Goal: Task Accomplishment & Management: Manage account settings

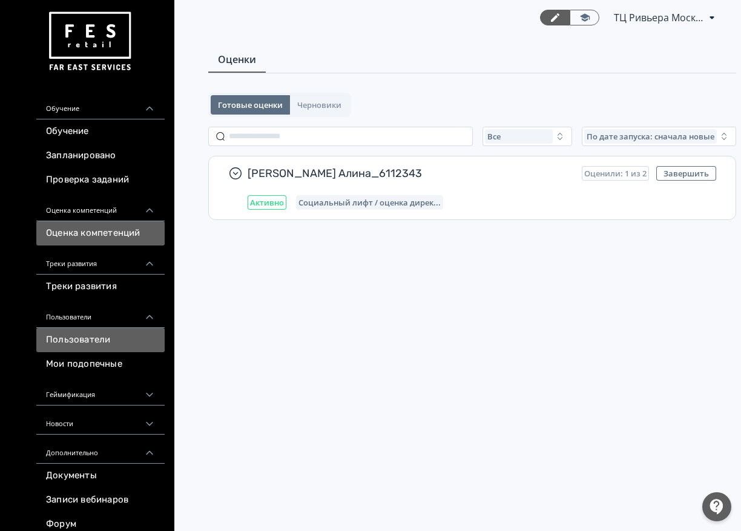
click at [85, 346] on link "Пользователи" at bounding box center [100, 340] width 128 height 24
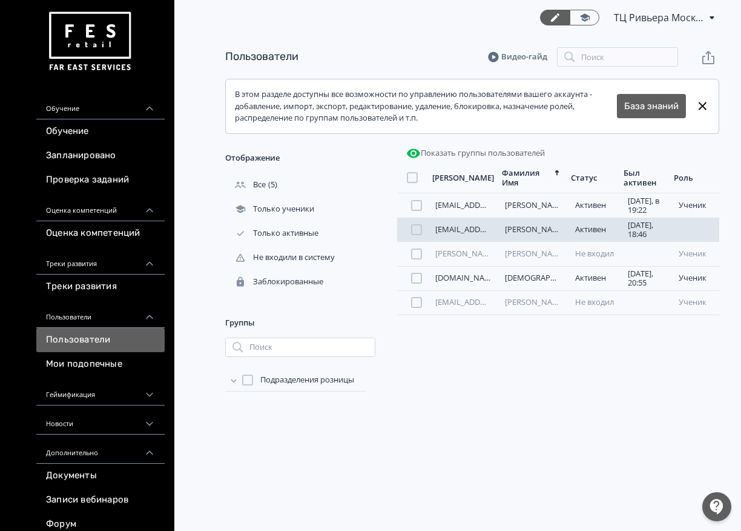
click at [448, 232] on link "[EMAIL_ADDRESS][DOMAIN_NAME]" at bounding box center [499, 229] width 128 height 11
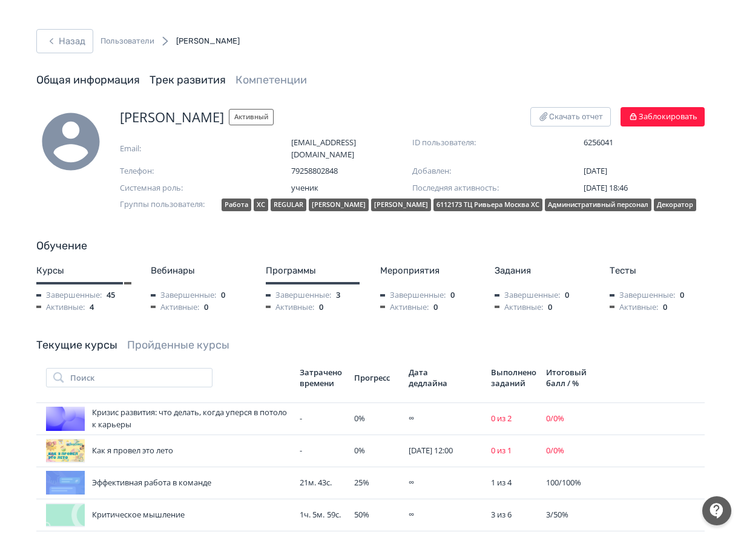
click at [171, 82] on link "Трек развития" at bounding box center [188, 79] width 76 height 13
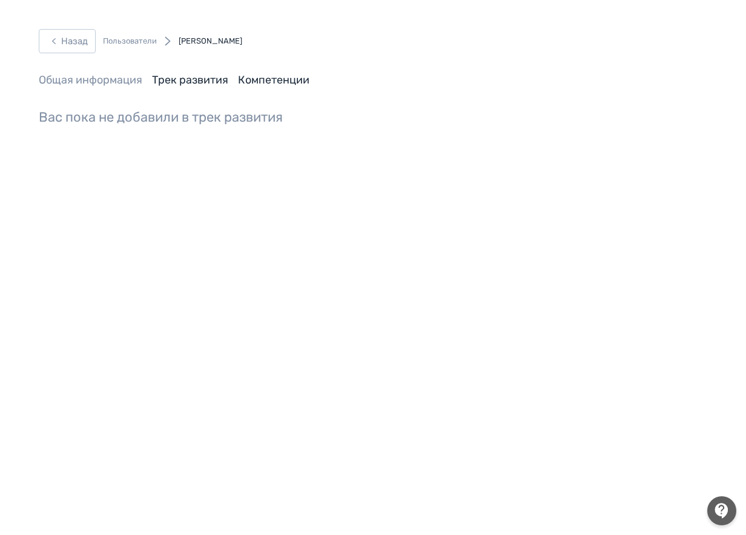
click at [260, 86] on link "Компетенции" at bounding box center [273, 79] width 71 height 13
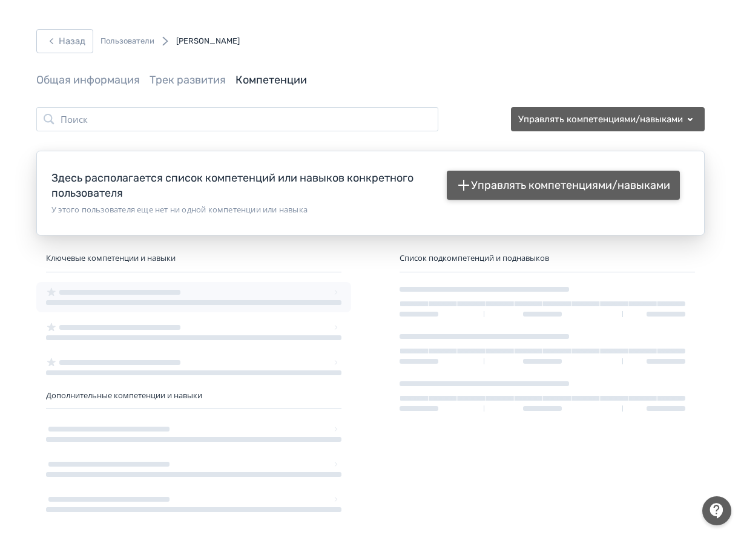
click at [460, 182] on icon "button" at bounding box center [464, 185] width 15 height 15
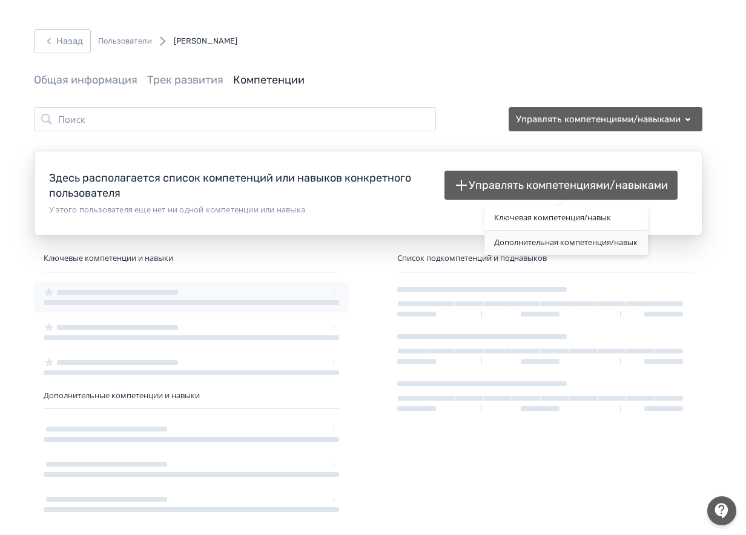
click at [508, 242] on div "Дополнительная компетенция/навык" at bounding box center [566, 243] width 163 height 24
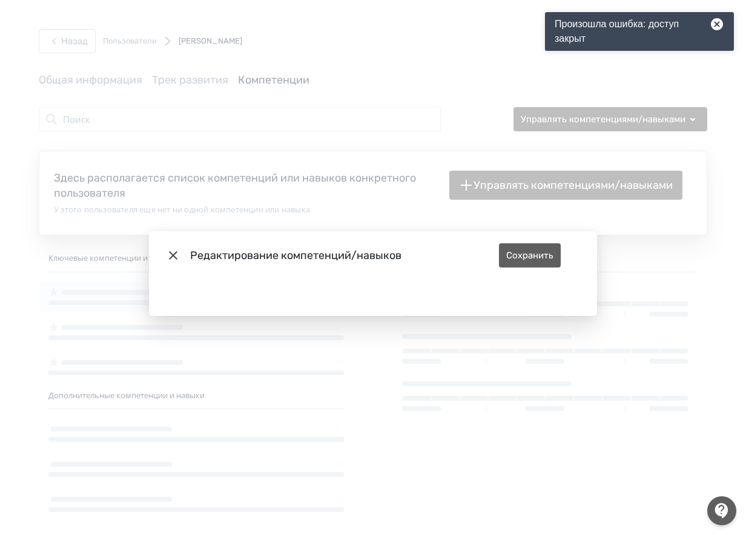
click at [170, 253] on icon "Modal" at bounding box center [173, 255] width 8 height 8
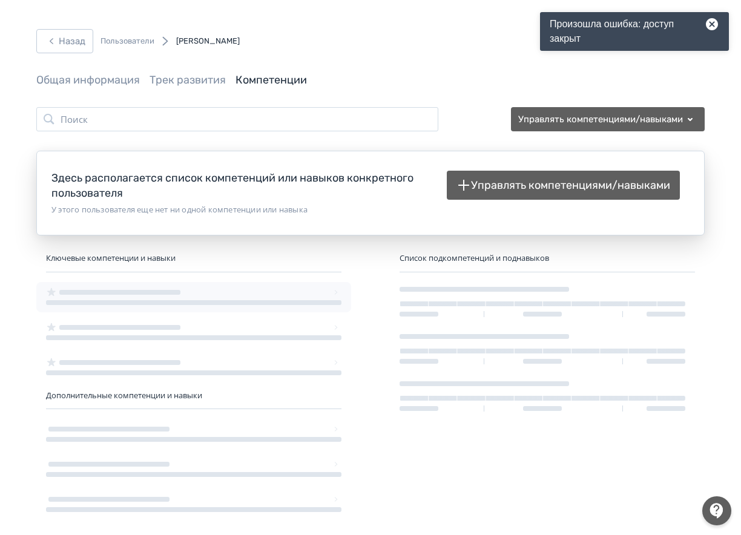
click at [714, 20] on icon at bounding box center [712, 24] width 12 height 12
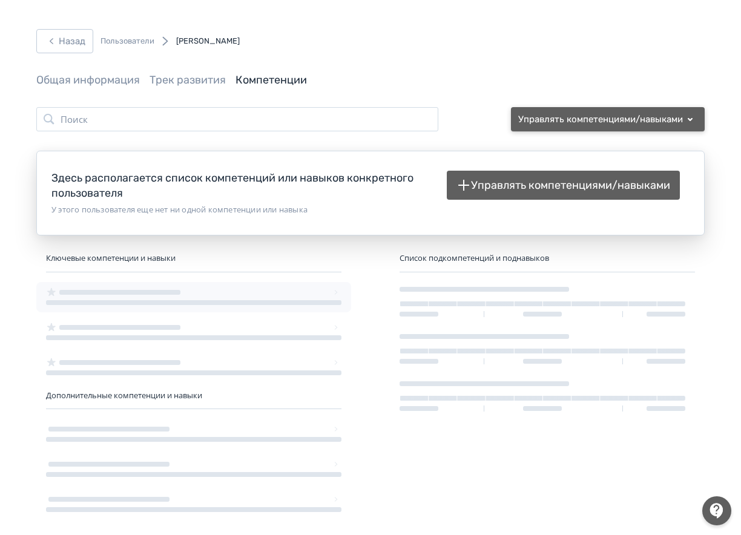
click at [594, 122] on button "Управлять компетенциями/навыками" at bounding box center [608, 119] width 194 height 24
